Goal: Transaction & Acquisition: Purchase product/service

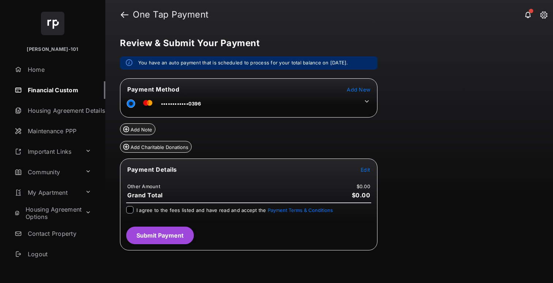
click at [370, 99] on icon at bounding box center [367, 101] width 7 height 7
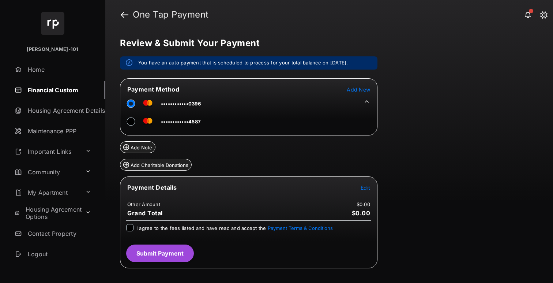
drag, startPoint x: 138, startPoint y: 117, endPoint x: 135, endPoint y: 120, distance: 4.7
click at [138, 117] on div at bounding box center [133, 121] width 13 height 11
click at [135, 121] on div at bounding box center [130, 121] width 7 height 11
click at [367, 186] on span "Edit" at bounding box center [366, 187] width 10 height 6
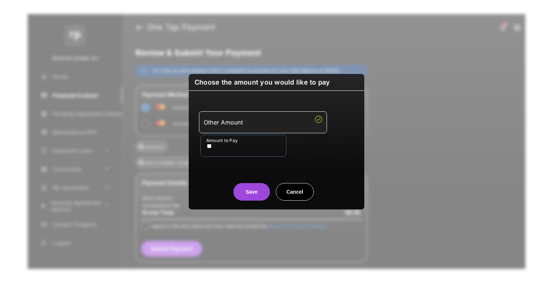
type input "**"
click at [212, 182] on center "Save Cancel" at bounding box center [277, 188] width 158 height 23
click at [250, 189] on button "Save" at bounding box center [251, 192] width 37 height 18
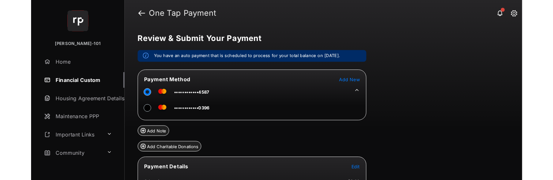
scroll to position [73, 0]
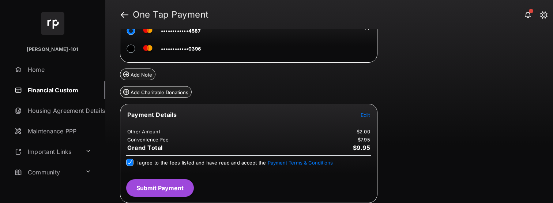
click at [192, 193] on div "Payment Details Edit Other Amount $2.00 Convenience Fee $7.95 Grand Total $9.95…" at bounding box center [249, 153] width 258 height 99
click at [178, 185] on button "Submit Payment" at bounding box center [160, 188] width 68 height 18
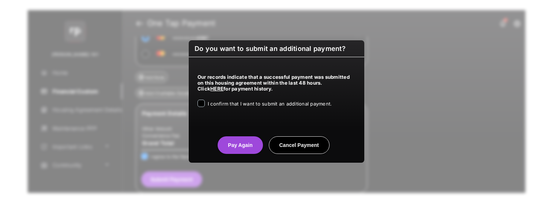
click at [253, 107] on div "I confirm that I want to submit an additional payment." at bounding box center [270, 104] width 124 height 9
click at [220, 106] on span "I confirm that I want to submit an additional payment." at bounding box center [270, 104] width 124 height 6
click at [224, 142] on button "Pay Again" at bounding box center [240, 145] width 45 height 18
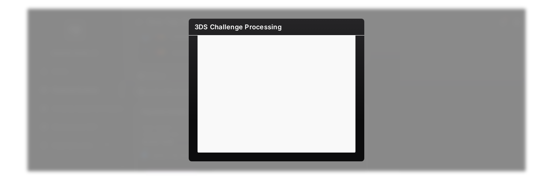
scroll to position [40, 0]
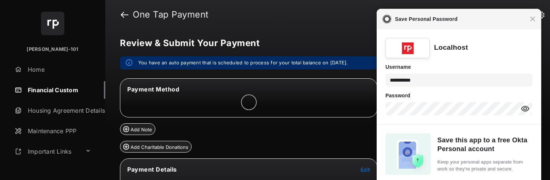
click at [538, 23] on div "Close Save Personal Password" at bounding box center [459, 19] width 165 height 20
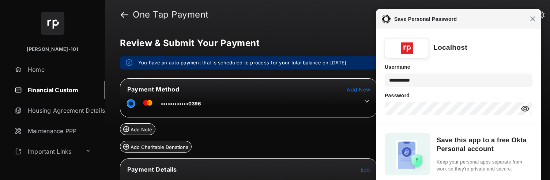
click at [535, 20] on span "Close" at bounding box center [532, 18] width 5 height 5
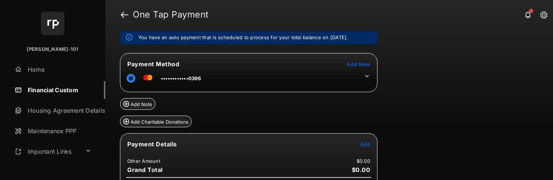
scroll to position [27, 0]
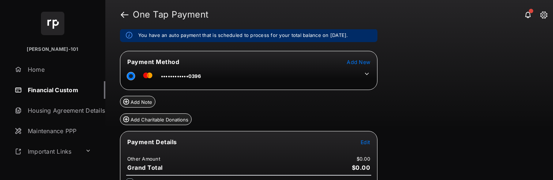
click at [370, 72] on icon at bounding box center [367, 74] width 7 height 7
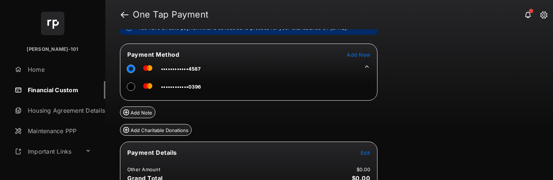
scroll to position [37, 0]
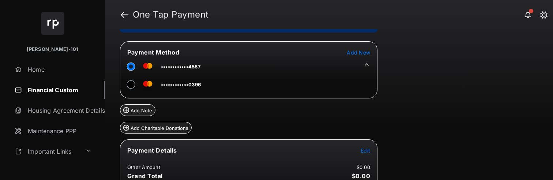
click at [367, 147] on span "Edit" at bounding box center [366, 150] width 10 height 6
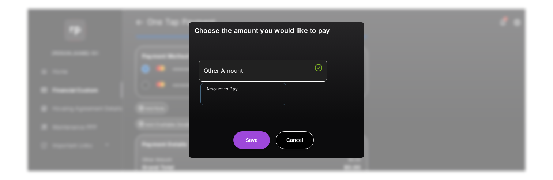
click at [250, 97] on input "Amount to Pay" at bounding box center [244, 94] width 86 height 22
type input "**"
click at [181, 113] on div "Choose the amount you would like to pay Other Amount Amount to Pay ** Save Canc…" at bounding box center [276, 90] width 553 height 180
click at [205, 120] on div "Save Cancel" at bounding box center [277, 133] width 176 height 32
click at [263, 141] on button "Save" at bounding box center [251, 140] width 37 height 18
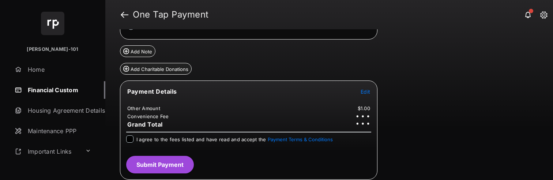
click at [155, 141] on span "I agree to the fees listed and have read and accept the Payment Terms & Conditi…" at bounding box center [235, 140] width 197 height 6
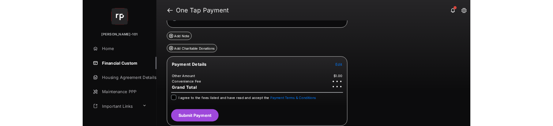
scroll to position [96, 0]
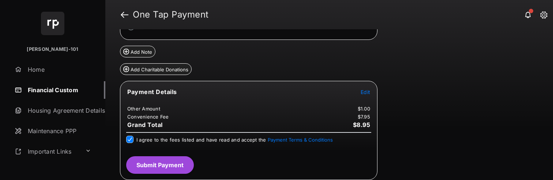
click at [173, 166] on button "Submit Payment" at bounding box center [160, 165] width 68 height 18
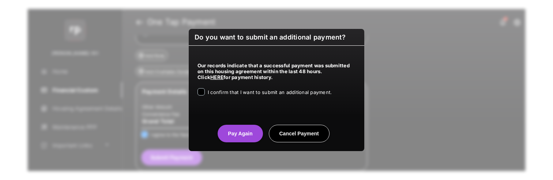
click at [264, 97] on div "I confirm that I want to submit an additional payment." at bounding box center [270, 92] width 124 height 9
click at [248, 93] on span "I confirm that I want to submit an additional payment." at bounding box center [270, 92] width 124 height 6
click at [244, 126] on button "Pay Again" at bounding box center [240, 134] width 45 height 18
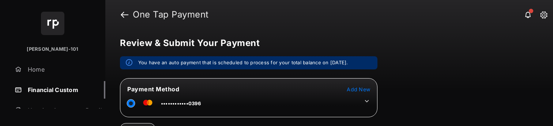
click at [372, 101] on tr "••••••••••••0396" at bounding box center [248, 102] width 255 height 16
click at [371, 102] on tr "••••••••••••0396" at bounding box center [248, 102] width 255 height 16
click at [367, 101] on icon at bounding box center [367, 101] width 7 height 7
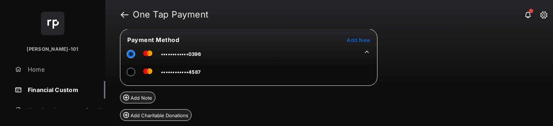
scroll to position [55, 0]
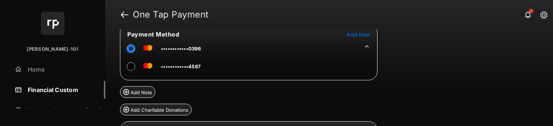
click at [126, 67] on tr "••••••••••••4587" at bounding box center [161, 65] width 80 height 16
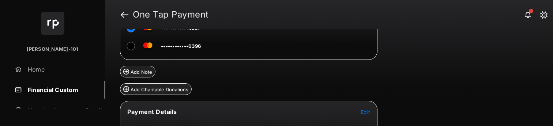
scroll to position [115, 0]
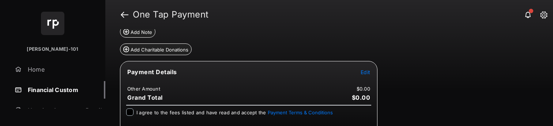
click at [362, 74] on span "Edit" at bounding box center [366, 72] width 10 height 6
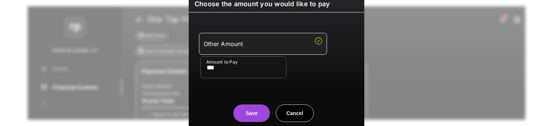
type input "***"
click at [216, 92] on div "Save Cancel" at bounding box center [277, 106] width 176 height 32
click at [261, 111] on button "Save" at bounding box center [251, 114] width 37 height 18
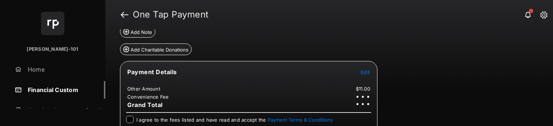
click at [206, 118] on span "I agree to the fees listed and have read and accept the Payment Terms & Conditi…" at bounding box center [235, 120] width 197 height 6
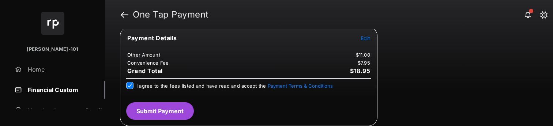
scroll to position [148, 0]
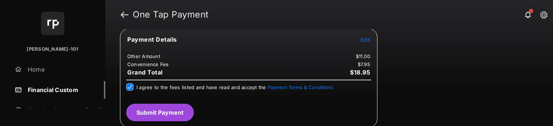
click at [153, 115] on button "Submit Payment" at bounding box center [160, 113] width 68 height 18
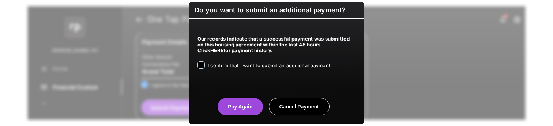
click at [253, 65] on span "I confirm that I want to submit an additional payment." at bounding box center [270, 66] width 124 height 6
click at [224, 101] on button "Pay Again" at bounding box center [240, 107] width 45 height 18
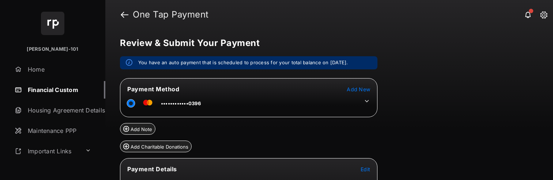
click at [374, 99] on tr "••••••••••••0396" at bounding box center [248, 102] width 255 height 16
click at [366, 104] on tr "••••••••••••0396" at bounding box center [248, 102] width 255 height 16
click at [365, 104] on icon at bounding box center [367, 101] width 7 height 7
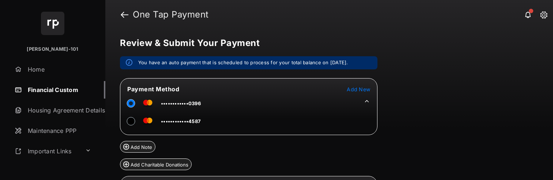
click at [135, 121] on div at bounding box center [133, 121] width 13 height 11
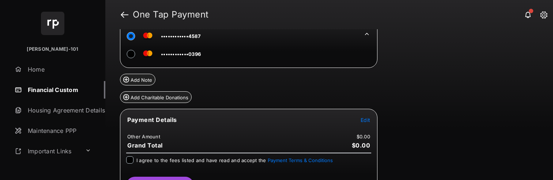
click at [359, 121] on tr "Payment Details Edit" at bounding box center [248, 124] width 255 height 17
click at [370, 126] on tr "Payment Details Edit" at bounding box center [248, 124] width 255 height 17
click at [363, 123] on span "Edit" at bounding box center [366, 120] width 10 height 6
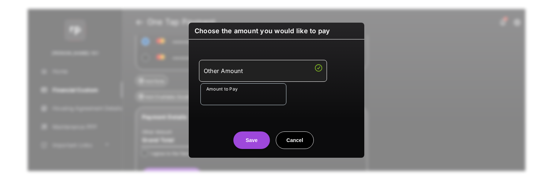
click at [263, 100] on input "Amount to Pay" at bounding box center [244, 94] width 86 height 22
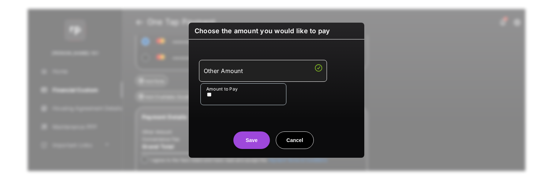
type input "**"
click at [217, 113] on div "Other Amount Amount to Pay **" at bounding box center [276, 82] width 167 height 69
click at [248, 126] on button "Save" at bounding box center [251, 141] width 37 height 18
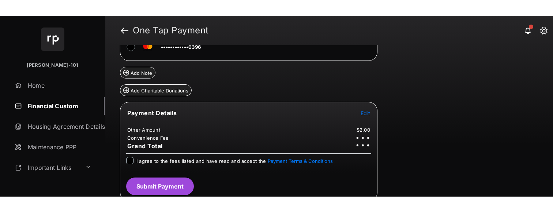
scroll to position [91, 0]
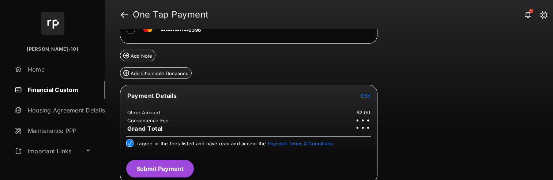
click at [165, 126] on button "Submit Payment" at bounding box center [160, 169] width 68 height 18
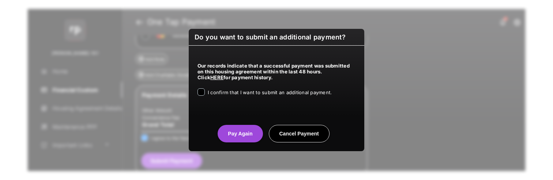
click at [256, 92] on span "I confirm that I want to submit an additional payment." at bounding box center [270, 93] width 124 height 6
click at [247, 126] on button "Pay Again" at bounding box center [240, 134] width 45 height 18
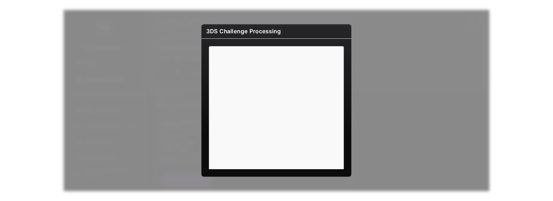
scroll to position [38, 0]
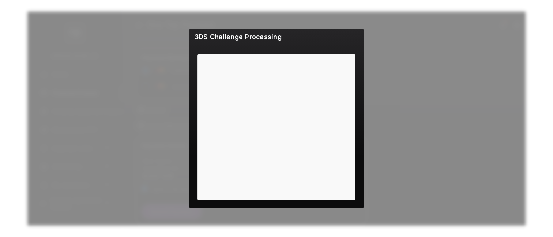
click at [402, 126] on div "3DS Challenge Processing" at bounding box center [276, 118] width 553 height 237
click at [399, 126] on div "3DS Challenge Processing" at bounding box center [276, 118] width 553 height 237
click at [393, 126] on div "3DS Challenge Processing" at bounding box center [276, 118] width 553 height 237
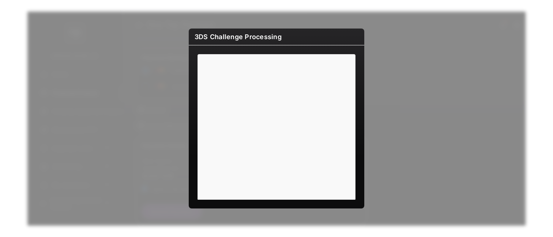
click at [153, 126] on div "3DS Challenge Processing" at bounding box center [276, 118] width 553 height 237
click at [152, 126] on div "3DS Challenge Processing" at bounding box center [276, 118] width 553 height 237
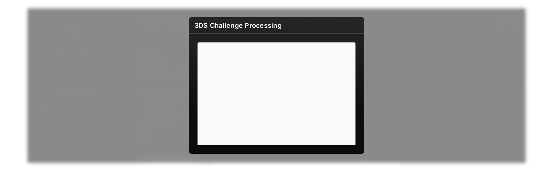
scroll to position [0, 0]
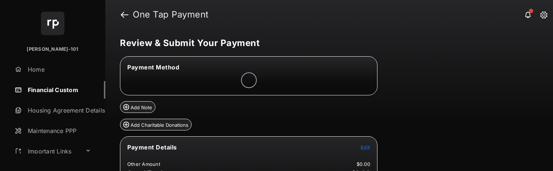
click at [363, 149] on span "Edit" at bounding box center [366, 148] width 10 height 6
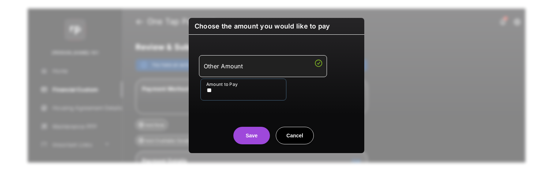
type input "**"
click at [218, 120] on div "Save Cancel" at bounding box center [277, 128] width 176 height 32
click at [260, 139] on button "Save" at bounding box center [251, 136] width 37 height 18
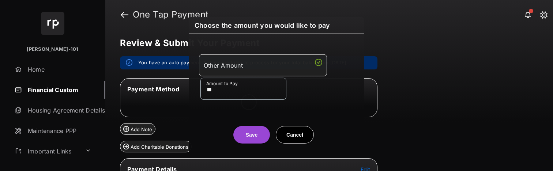
scroll to position [2, 0]
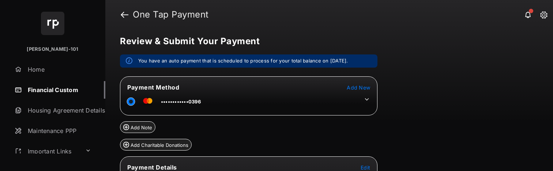
click at [369, 104] on tr "••••••••••••0396" at bounding box center [248, 100] width 255 height 16
click at [367, 102] on icon at bounding box center [367, 99] width 7 height 7
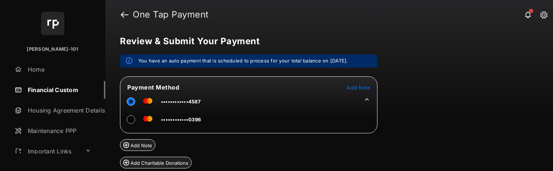
click at [400, 113] on div "Review & Submit Your Payment You have an auto payment that is scheduled to proc…" at bounding box center [329, 100] width 448 height 142
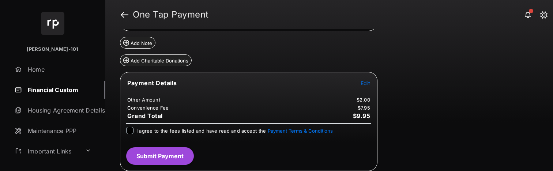
drag, startPoint x: 122, startPoint y: 127, endPoint x: 136, endPoint y: 133, distance: 15.1
click at [124, 128] on div "I agree to the fees listed and have read and accept the Payment Terms & Conditi…" at bounding box center [249, 134] width 254 height 15
drag, startPoint x: 137, startPoint y: 133, endPoint x: 123, endPoint y: 131, distance: 14.5
click at [136, 133] on div "I agree to the fees listed and have read and accept the Payment Terms & Conditi…" at bounding box center [248, 131] width 245 height 9
click at [123, 131] on div "I agree to the fees listed and have read and accept the Payment Terms & Conditi…" at bounding box center [249, 134] width 254 height 15
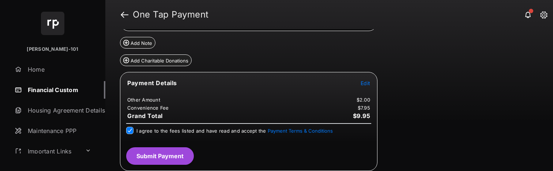
click at [169, 155] on button "Submit Payment" at bounding box center [160, 156] width 68 height 18
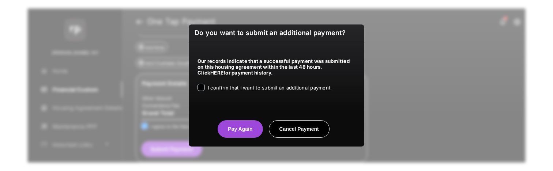
drag, startPoint x: 267, startPoint y: 90, endPoint x: 264, endPoint y: 95, distance: 5.4
click at [267, 91] on label "I confirm that I want to submit an additional payment." at bounding box center [270, 87] width 124 height 7
click at [240, 128] on button "Pay Again" at bounding box center [240, 129] width 45 height 18
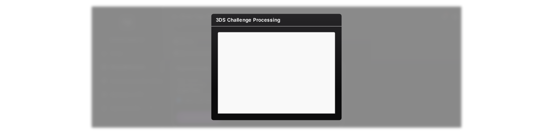
scroll to position [0, 0]
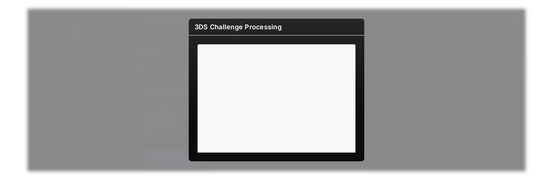
click at [57, 51] on div "3DS Challenge Processing" at bounding box center [276, 90] width 553 height 180
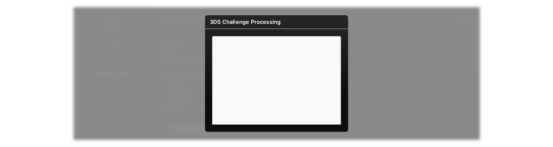
scroll to position [104, 0]
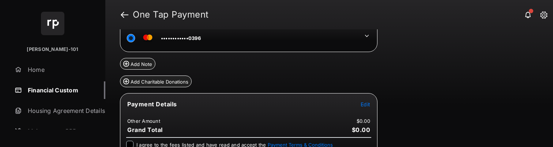
scroll to position [76, 0]
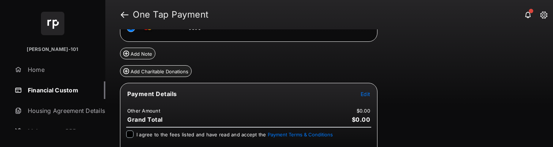
click at [371, 90] on tr "Payment Details Edit" at bounding box center [248, 98] width 255 height 17
click at [365, 94] on span "Edit" at bounding box center [366, 94] width 10 height 6
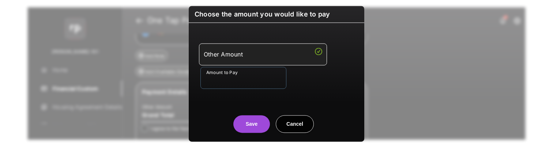
click at [262, 82] on input "Amount to Pay" at bounding box center [244, 78] width 86 height 22
type input "***"
drag, startPoint x: 241, startPoint y: 104, endPoint x: 259, endPoint y: 123, distance: 26.1
click at [242, 104] on div "Save Cancel" at bounding box center [277, 116] width 176 height 32
click at [260, 127] on button "Save" at bounding box center [251, 124] width 37 height 18
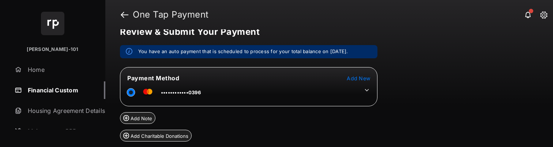
scroll to position [12, 0]
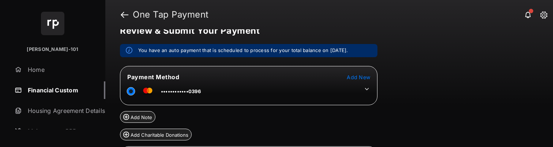
click at [374, 88] on tr "••••••••••••0396" at bounding box center [248, 90] width 255 height 16
click at [360, 90] on td at bounding box center [365, 87] width 11 height 11
click at [362, 91] on td at bounding box center [365, 87] width 11 height 11
click at [369, 89] on icon at bounding box center [367, 89] width 7 height 7
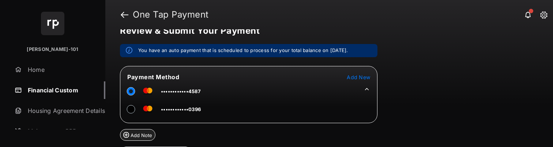
scroll to position [129, 0]
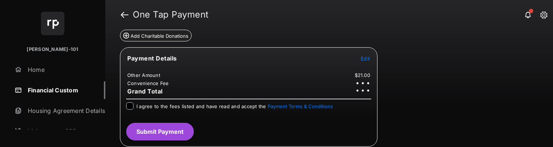
click at [138, 104] on label "I agree to the fees listed and have read and accept the Payment Terms & Conditi…" at bounding box center [235, 105] width 197 height 7
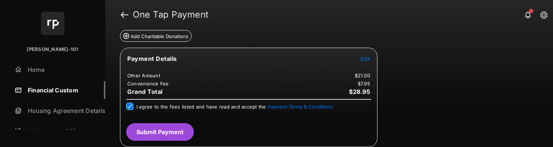
click at [197, 129] on div "Payment Details Edit Other Amount $21.00 Convenience Fee $7.95 Grand Total $28.…" at bounding box center [249, 97] width 258 height 99
click at [179, 136] on button "Submit Payment" at bounding box center [160, 132] width 68 height 18
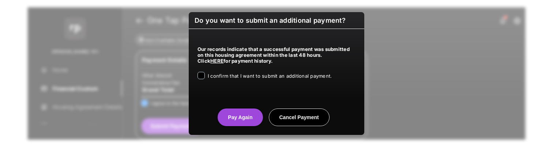
click at [254, 80] on div "I confirm that I want to submit an additional payment." at bounding box center [270, 76] width 124 height 9
click at [237, 78] on span "I confirm that I want to submit an additional payment." at bounding box center [270, 76] width 124 height 6
click at [242, 113] on button "Pay Again" at bounding box center [240, 117] width 45 height 18
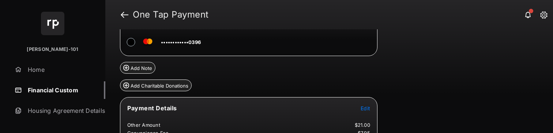
scroll to position [165, 0]
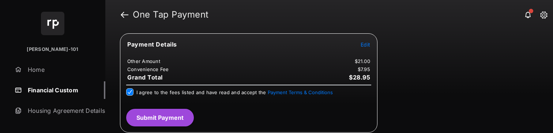
click at [180, 125] on button "Submit Payment" at bounding box center [160, 118] width 68 height 18
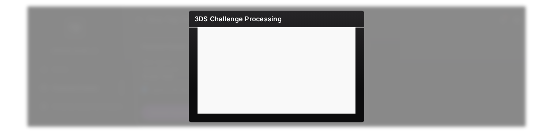
scroll to position [55, 0]
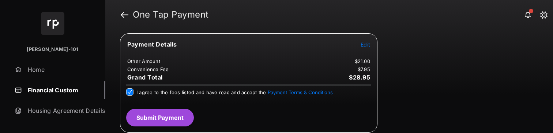
click at [369, 46] on span "Edit" at bounding box center [366, 44] width 10 height 6
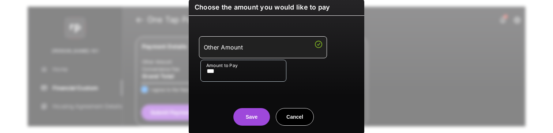
click at [294, 122] on button "Cancel" at bounding box center [295, 117] width 38 height 18
type input "**"
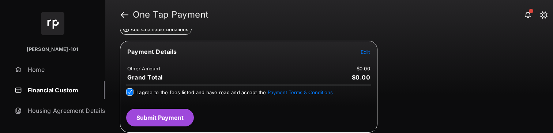
click at [147, 124] on button "Submit Payment" at bounding box center [160, 118] width 68 height 18
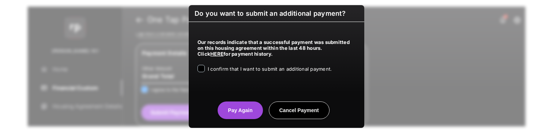
click at [289, 111] on button "Cancel Payment" at bounding box center [299, 110] width 61 height 18
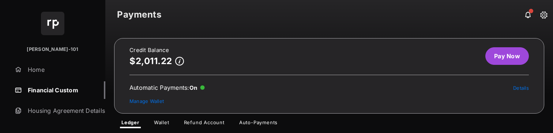
click at [503, 62] on link "Pay Now" at bounding box center [508, 56] width 44 height 18
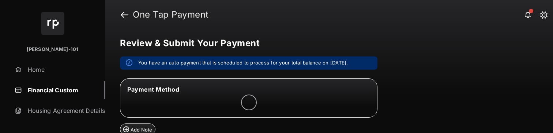
scroll to position [71, 0]
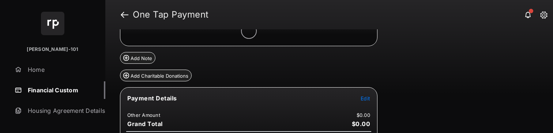
click at [369, 96] on span "Edit" at bounding box center [366, 98] width 10 height 6
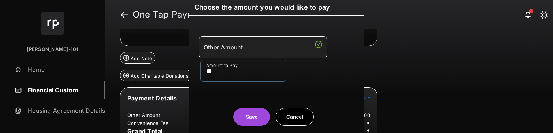
type input "**"
drag, startPoint x: 240, startPoint y: 94, endPoint x: 253, endPoint y: 102, distance: 15.4
click at [243, 93] on div "Save Cancel" at bounding box center [277, 109] width 176 height 32
click at [254, 99] on div "Save Cancel" at bounding box center [277, 109] width 176 height 32
click at [253, 119] on button "Save" at bounding box center [251, 117] width 37 height 18
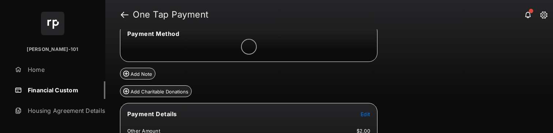
scroll to position [55, 0]
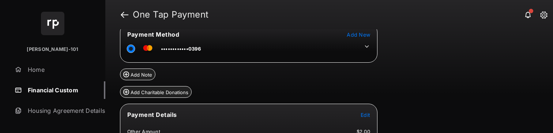
drag, startPoint x: 365, startPoint y: 47, endPoint x: 358, endPoint y: 53, distance: 9.4
click at [365, 47] on icon at bounding box center [367, 46] width 7 height 7
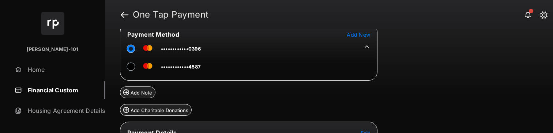
click at [125, 67] on tr "••••••••••••4587" at bounding box center [161, 65] width 80 height 16
click at [126, 67] on tr "••••••••••••4587" at bounding box center [161, 65] width 80 height 16
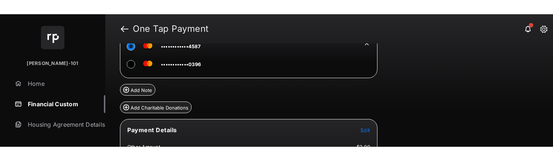
scroll to position [143, 0]
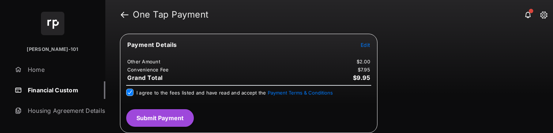
click at [172, 117] on button "Submit Payment" at bounding box center [160, 118] width 68 height 18
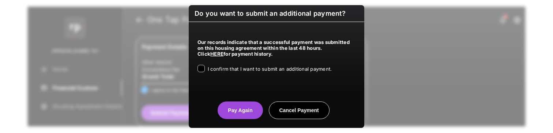
drag, startPoint x: 261, startPoint y: 68, endPoint x: 246, endPoint y: 82, distance: 19.7
click at [261, 68] on span "I confirm that I want to submit an additional payment." at bounding box center [270, 69] width 124 height 6
click at [226, 113] on button "Pay Again" at bounding box center [240, 110] width 45 height 18
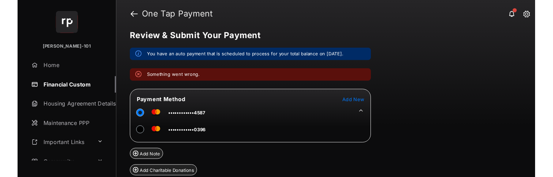
scroll to position [0, 0]
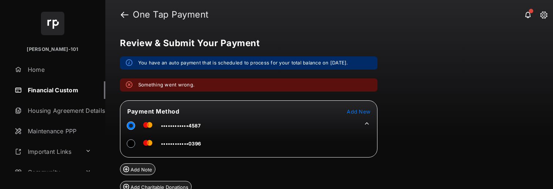
drag, startPoint x: 354, startPoint y: 188, endPoint x: 353, endPoint y: 206, distance: 17.2
click at [353, 146] on html "Bldg Vayujeet-101 Home Financial Custom Housing Agreement Details Maintenance P…" at bounding box center [276, 94] width 553 height 189
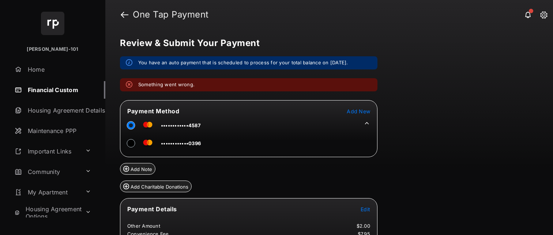
click at [338, 146] on div "Add Note" at bounding box center [249, 166] width 258 height 18
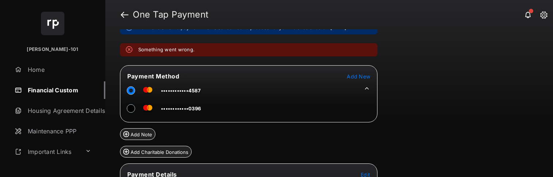
scroll to position [121, 0]
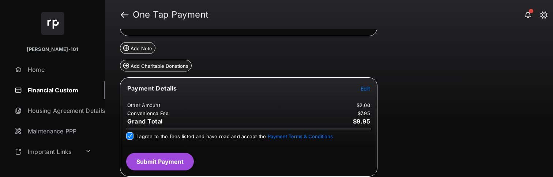
click at [366, 99] on tr "Payment Details Edit" at bounding box center [248, 92] width 255 height 17
click at [365, 90] on span "Edit" at bounding box center [366, 88] width 10 height 6
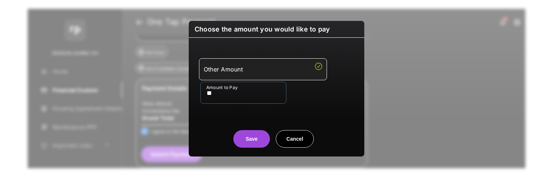
click at [237, 99] on input "**" at bounding box center [244, 93] width 86 height 22
drag, startPoint x: 196, startPoint y: 123, endPoint x: 242, endPoint y: 134, distance: 47.5
click at [196, 123] on div "Save Cancel" at bounding box center [277, 131] width 176 height 32
click at [264, 137] on button "Save" at bounding box center [251, 139] width 37 height 18
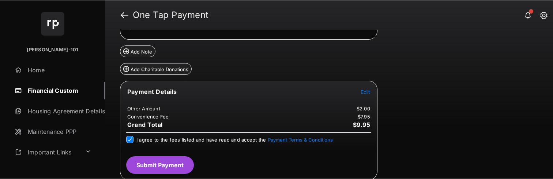
scroll to position [120, 0]
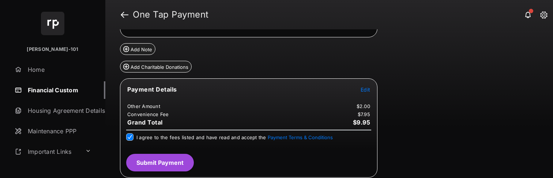
click at [175, 146] on button "Submit Payment" at bounding box center [160, 163] width 68 height 18
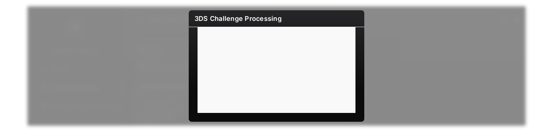
scroll to position [0, 0]
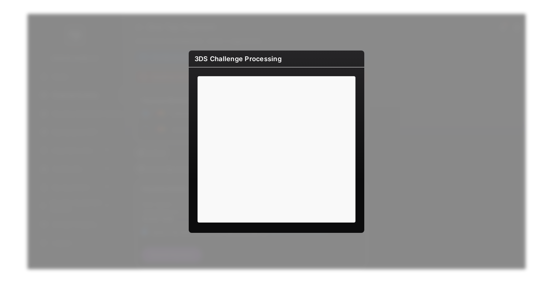
click at [197, 59] on h6 "3DS Challenge Processing" at bounding box center [277, 59] width 176 height 17
drag, startPoint x: 195, startPoint y: 59, endPoint x: 277, endPoint y: 62, distance: 82.0
click at [275, 62] on h6 "3DS Challenge Processing" at bounding box center [277, 59] width 176 height 17
click at [280, 62] on h6 "3DS Challenge Processing" at bounding box center [277, 59] width 176 height 17
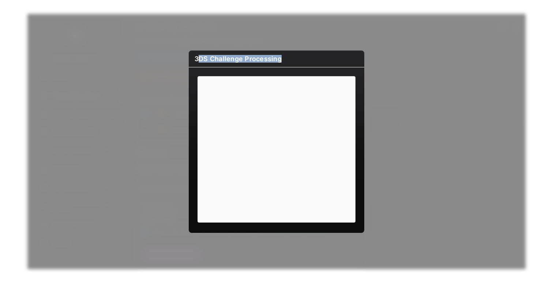
drag, startPoint x: 282, startPoint y: 62, endPoint x: 198, endPoint y: 60, distance: 84.2
click at [198, 60] on h6 "3DS Challenge Processing" at bounding box center [277, 59] width 176 height 17
click at [197, 59] on h6 "3DS Challenge Processing" at bounding box center [277, 59] width 176 height 17
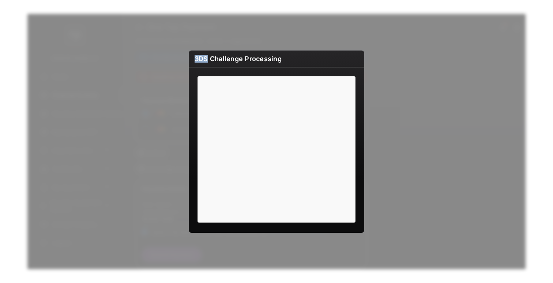
click at [197, 59] on h6 "3DS Challenge Processing" at bounding box center [277, 59] width 176 height 17
drag, startPoint x: 192, startPoint y: 88, endPoint x: 189, endPoint y: 92, distance: 5.3
click at [189, 92] on div at bounding box center [277, 145] width 176 height 157
click at [358, 108] on div at bounding box center [277, 145] width 176 height 157
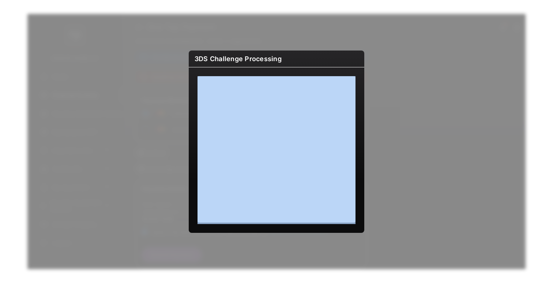
drag, startPoint x: 334, startPoint y: 72, endPoint x: 330, endPoint y: 58, distance: 14.9
click at [330, 59] on div "3DS Challenge Processing" at bounding box center [277, 142] width 176 height 182
drag, startPoint x: 330, startPoint y: 58, endPoint x: 328, endPoint y: 68, distance: 10.5
click at [328, 68] on div "3DS Challenge Processing" at bounding box center [277, 142] width 176 height 182
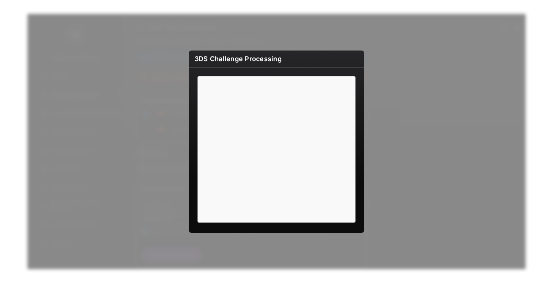
drag, startPoint x: 284, startPoint y: 57, endPoint x: 190, endPoint y: 63, distance: 94.2
click at [190, 63] on h6 "3DS Challenge Processing" at bounding box center [277, 59] width 176 height 17
click at [195, 59] on h6 "3DS Challenge Processing" at bounding box center [277, 59] width 176 height 17
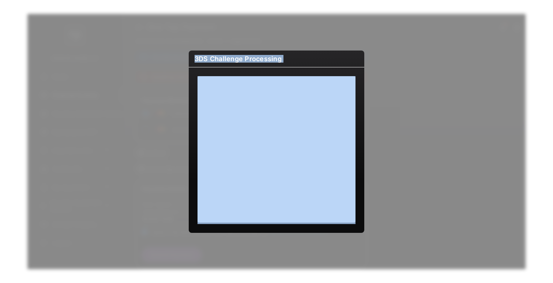
drag, startPoint x: 227, startPoint y: 63, endPoint x: 302, endPoint y: 64, distance: 75.0
click at [302, 64] on h6 "3DS Challenge Processing" at bounding box center [277, 59] width 176 height 17
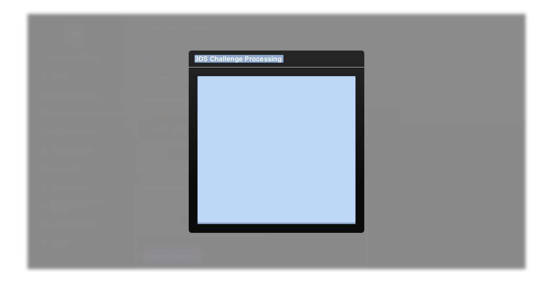
drag, startPoint x: 286, startPoint y: 35, endPoint x: 291, endPoint y: 52, distance: 17.9
click at [288, 42] on div "3DS Challenge Processing" at bounding box center [276, 141] width 553 height 283
drag, startPoint x: 291, startPoint y: 53, endPoint x: 283, endPoint y: 57, distance: 10.0
click at [291, 53] on h6 "3DS Challenge Processing" at bounding box center [277, 59] width 176 height 17
click at [283, 57] on h6 "3DS Challenge Processing" at bounding box center [277, 59] width 176 height 17
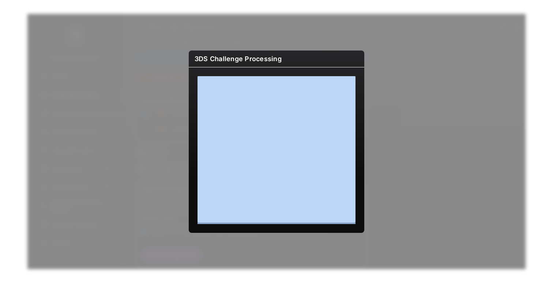
drag, startPoint x: 283, startPoint y: 57, endPoint x: 205, endPoint y: 62, distance: 77.3
click at [205, 62] on h6 "3DS Challenge Processing" at bounding box center [277, 59] width 176 height 17
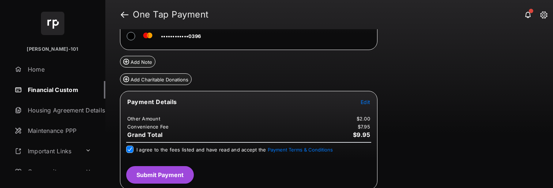
scroll to position [109, 0]
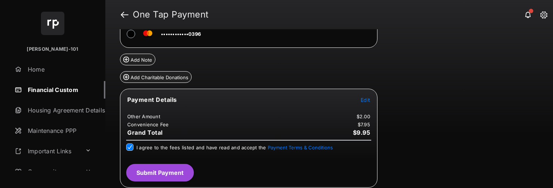
click at [162, 146] on button "Submit Payment" at bounding box center [160, 173] width 68 height 18
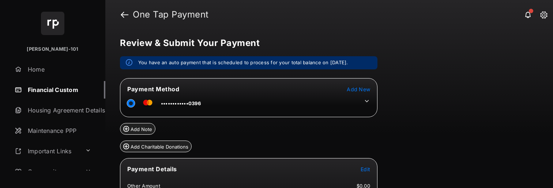
click at [368, 171] on span "Edit" at bounding box center [366, 170] width 10 height 6
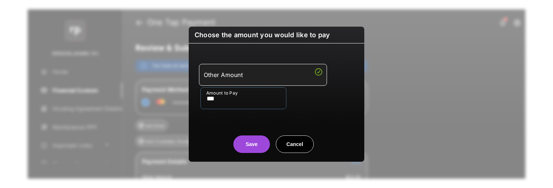
type input "***"
click at [238, 131] on center "Save Cancel" at bounding box center [277, 141] width 158 height 23
click at [249, 139] on button "Save" at bounding box center [251, 145] width 37 height 18
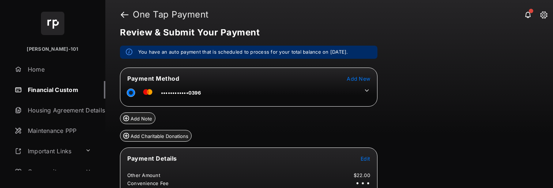
scroll to position [70, 0]
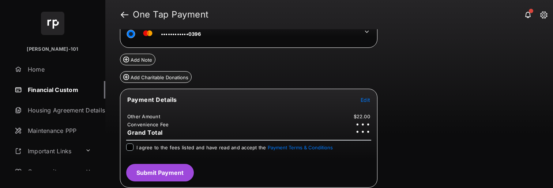
click at [134, 148] on div "I agree to the fees listed and have read and accept the Payment Terms & Conditi…" at bounding box center [248, 148] width 245 height 9
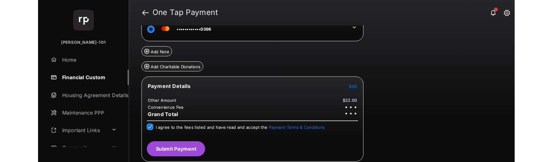
scroll to position [69, 0]
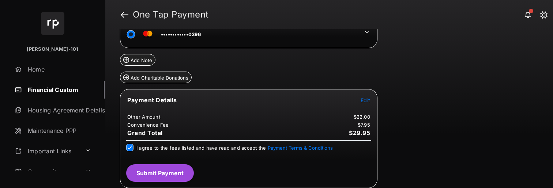
click at [172, 171] on button "Submit Payment" at bounding box center [160, 174] width 68 height 18
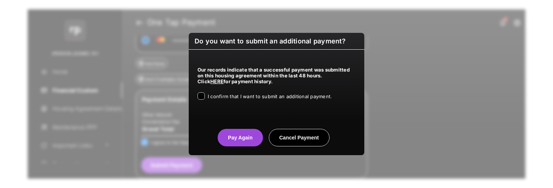
click at [273, 102] on div "Our records indicate that a successful payment was submitted on this housing ag…" at bounding box center [277, 82] width 176 height 64
click at [273, 100] on label "I confirm that I want to submit an additional payment." at bounding box center [270, 96] width 124 height 7
click at [245, 132] on button "Pay Again" at bounding box center [240, 138] width 45 height 18
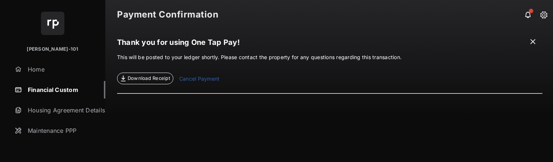
click at [61, 86] on link "Financial Custom" at bounding box center [59, 90] width 94 height 18
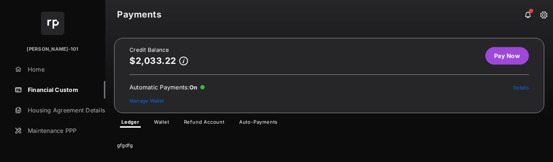
click at [487, 58] on link "Pay Now" at bounding box center [508, 56] width 44 height 18
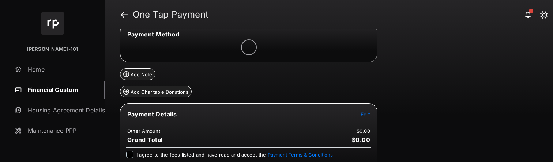
scroll to position [88, 0]
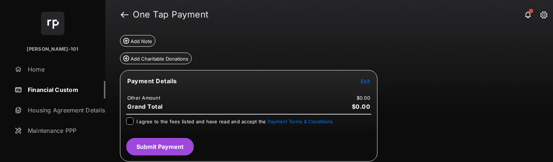
click at [364, 84] on span "Edit" at bounding box center [366, 81] width 10 height 6
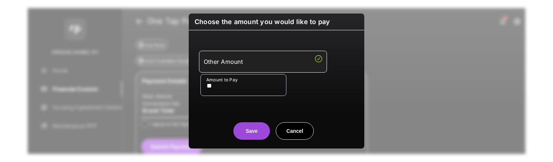
type input "**"
click at [227, 102] on div "Other Amount Amount to Pay **" at bounding box center [276, 73] width 167 height 69
click at [248, 135] on button "Save" at bounding box center [251, 132] width 37 height 18
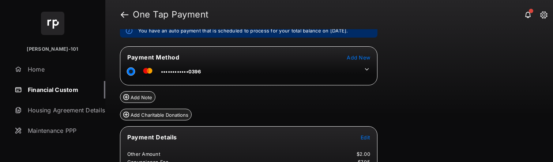
scroll to position [33, 0]
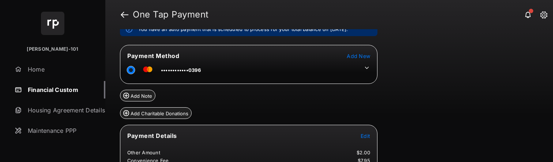
click at [365, 69] on icon at bounding box center [367, 68] width 7 height 7
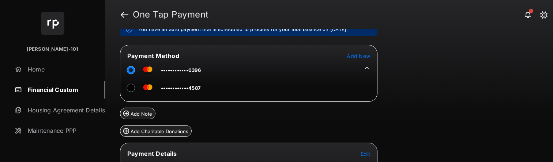
click at [139, 90] on div at bounding box center [133, 88] width 13 height 11
click at [137, 89] on div at bounding box center [133, 88] width 13 height 11
click at [136, 89] on div at bounding box center [133, 88] width 13 height 11
click at [135, 89] on div at bounding box center [133, 88] width 13 height 11
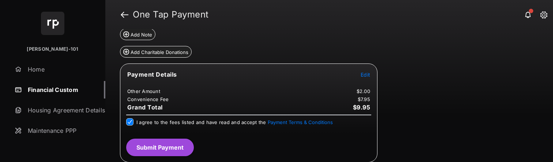
scroll to position [113, 0]
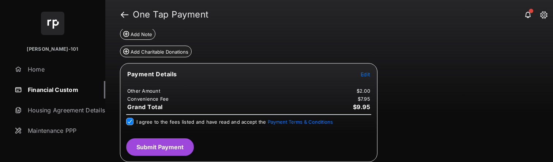
click at [165, 150] on button "Submit Payment" at bounding box center [160, 148] width 68 height 18
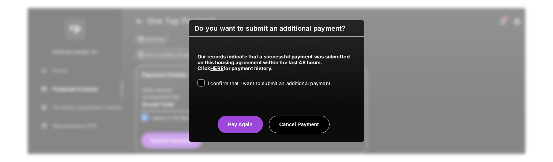
click at [254, 87] on div "I confirm that I want to submit an additional payment." at bounding box center [270, 83] width 124 height 9
click at [271, 81] on label "I confirm that I want to submit an additional payment." at bounding box center [270, 82] width 124 height 7
click at [250, 123] on button "Pay Again" at bounding box center [240, 125] width 45 height 18
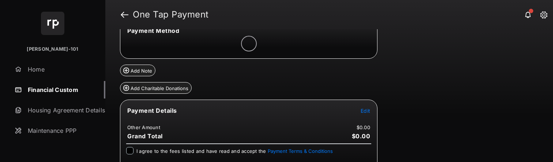
scroll to position [73, 0]
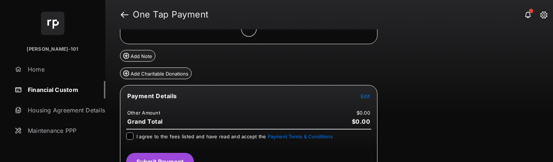
click at [366, 96] on span "Edit" at bounding box center [366, 96] width 10 height 6
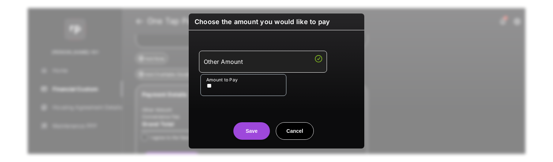
type input "**"
click at [231, 121] on center "Save Cancel" at bounding box center [277, 128] width 158 height 23
click at [249, 140] on div "Choose the amount you would like to pay Other Amount Amount to Pay ** Save Canc…" at bounding box center [277, 81] width 176 height 135
click at [247, 136] on button "Save" at bounding box center [251, 132] width 37 height 18
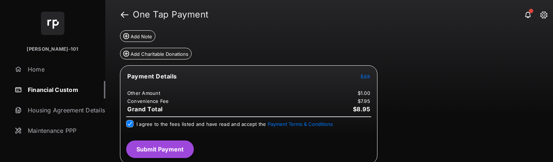
scroll to position [95, 0]
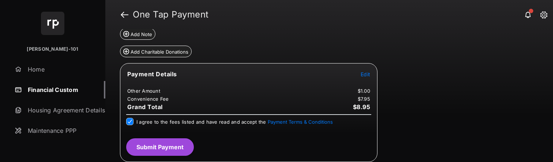
click at [169, 147] on button "Submit Payment" at bounding box center [160, 148] width 68 height 18
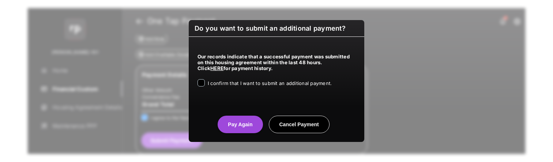
click at [218, 85] on span "I confirm that I want to submit an additional payment." at bounding box center [270, 84] width 124 height 6
click at [239, 122] on button "Pay Again" at bounding box center [240, 125] width 45 height 18
